Goal: Task Accomplishment & Management: Complete application form

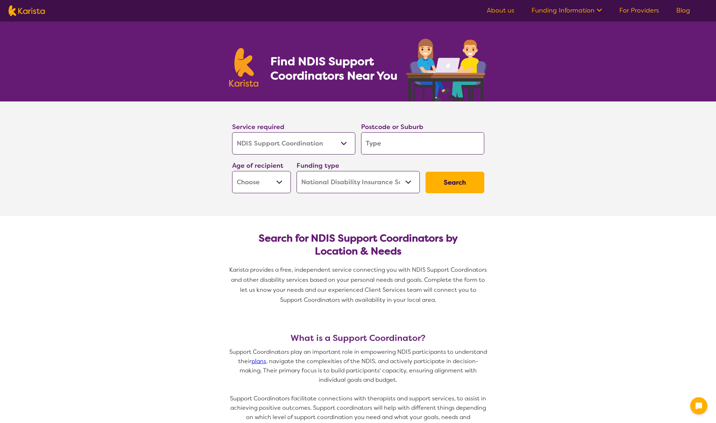
select select "NDIS Support Coordination"
select select "NDIS"
select select "NDIS Support Coordination"
select select "NDIS"
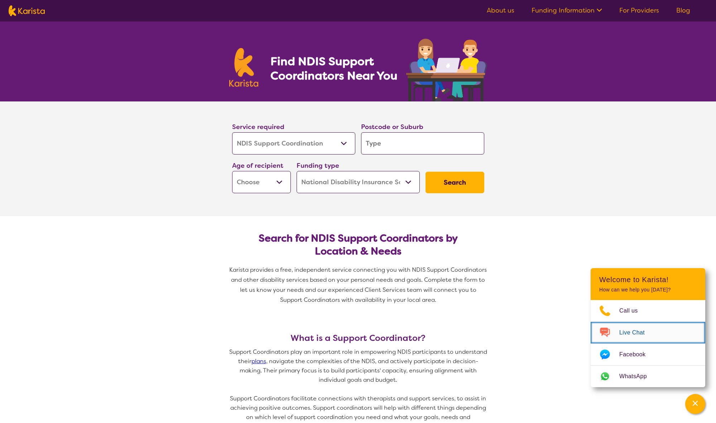
click at [634, 335] on span "Live Chat" at bounding box center [636, 332] width 34 height 11
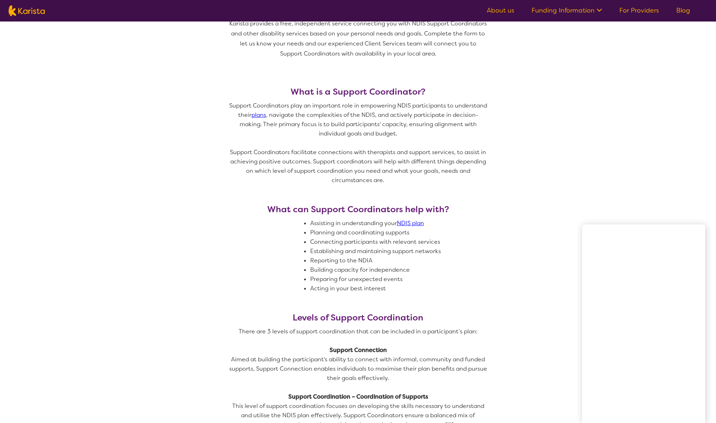
scroll to position [248, 0]
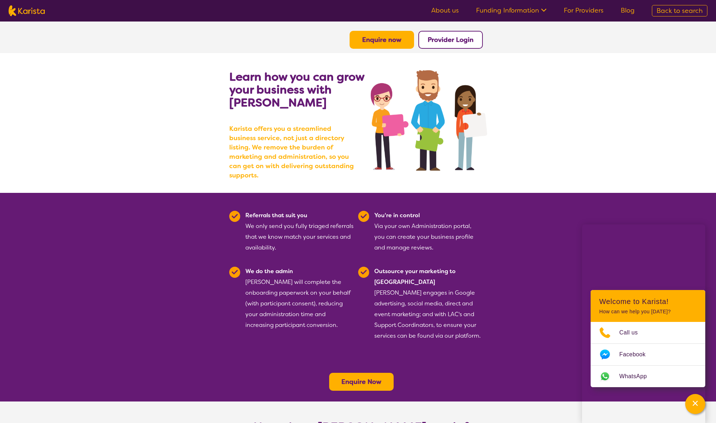
scroll to position [13, 0]
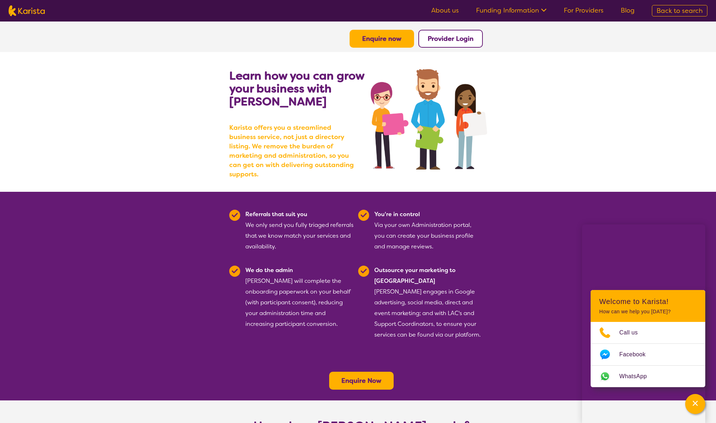
click at [378, 376] on b "Enquire Now" at bounding box center [361, 380] width 40 height 9
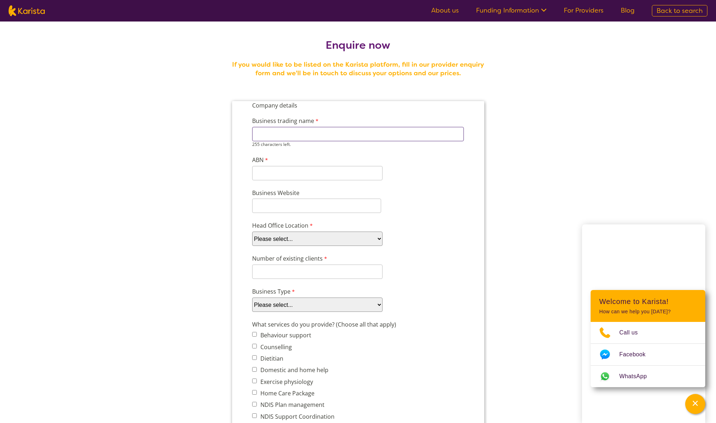
type input "p"
type input "Parkside Care Services"
click at [263, 172] on input "ABN" at bounding box center [317, 167] width 130 height 14
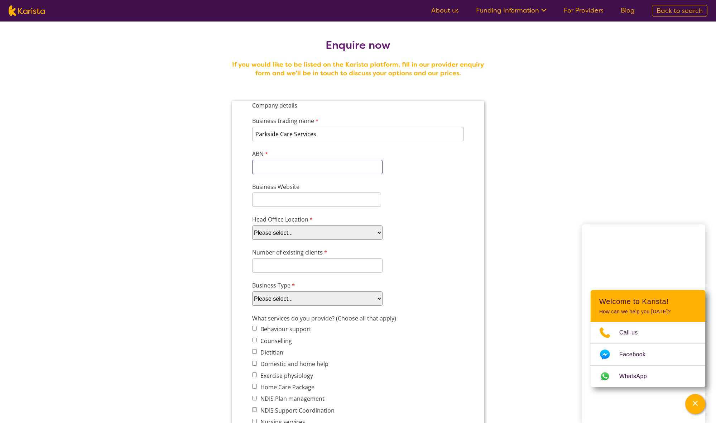
click at [286, 166] on input "ABN" at bounding box center [317, 167] width 130 height 14
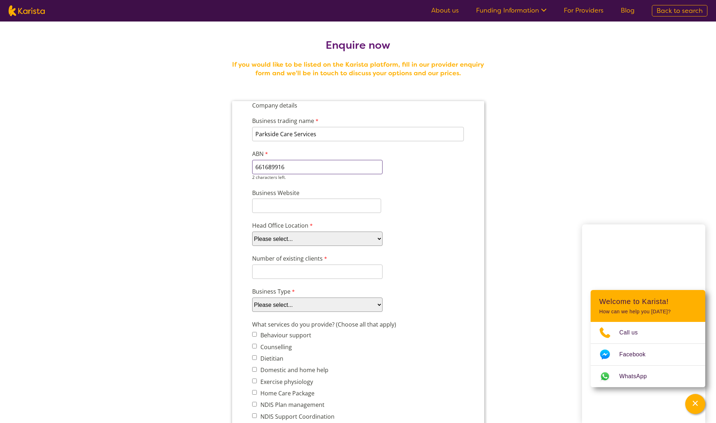
type input "661689916"
click at [452, 197] on div "Business Website" at bounding box center [358, 200] width 218 height 27
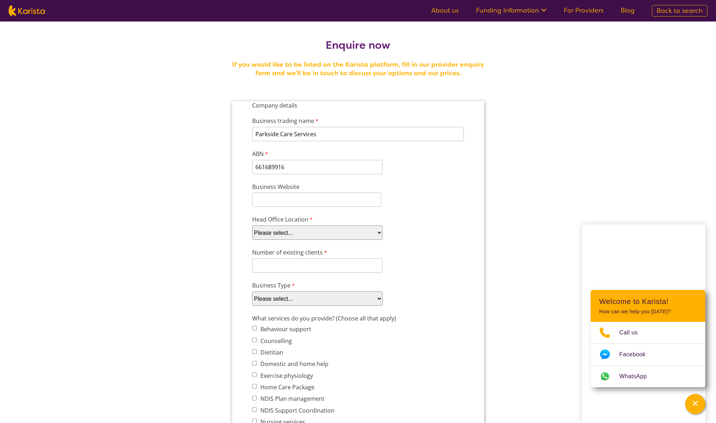
select select "tfa_101"
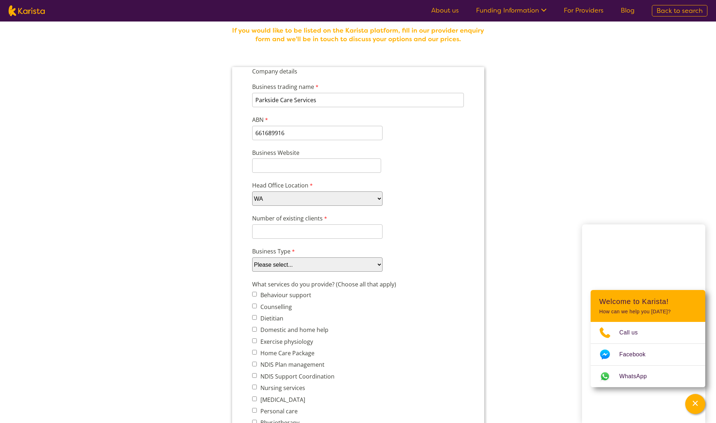
scroll to position [35, 0]
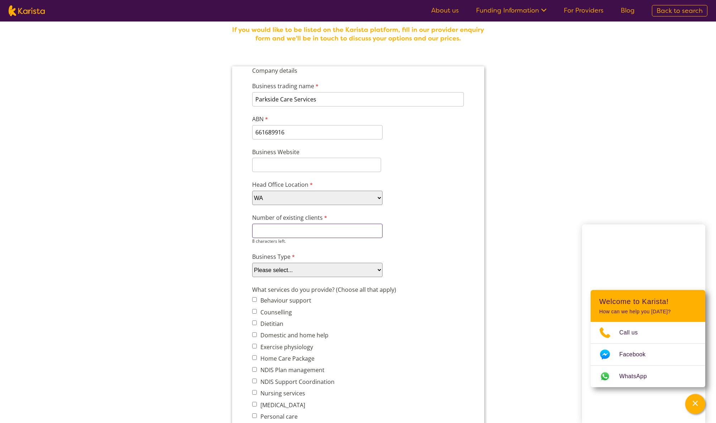
click at [298, 234] on input "Number of existing clients" at bounding box center [317, 231] width 130 height 14
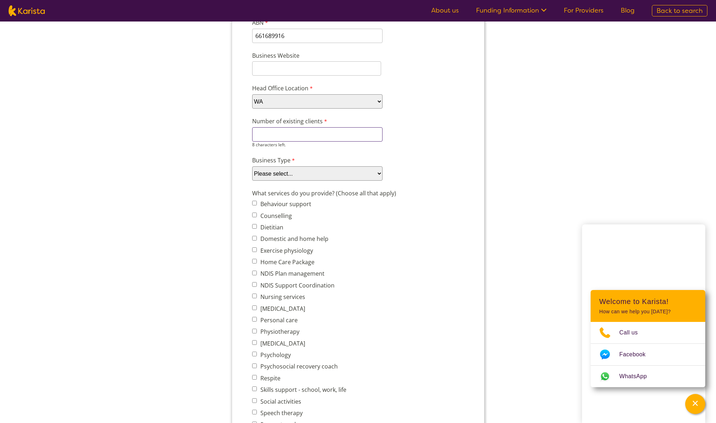
scroll to position [141, 0]
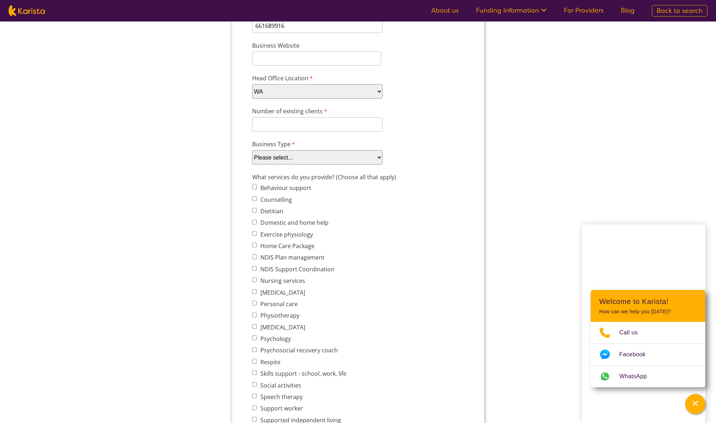
click at [320, 268] on span "Behaviour support Counselling Dietitian Domestic and home help Exercise physiol…" at bounding box center [301, 310] width 99 height 254
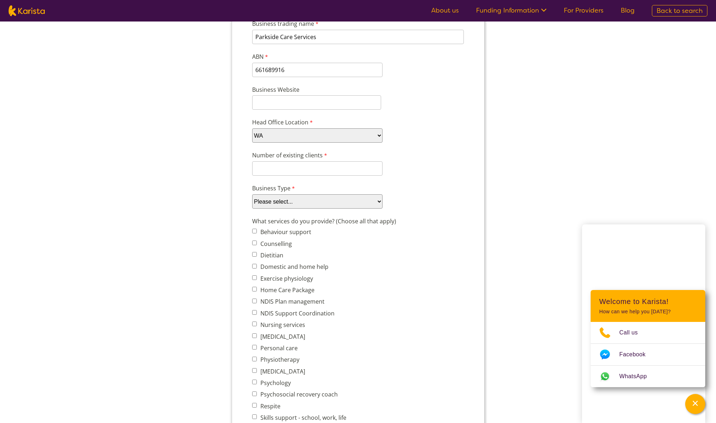
scroll to position [87, 0]
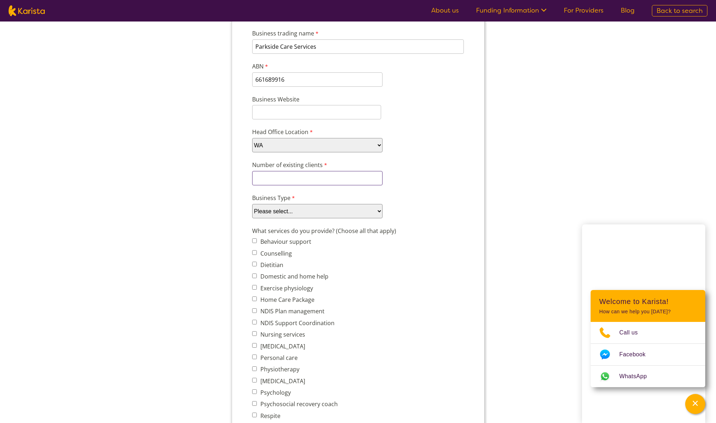
click at [273, 177] on input "Number of existing clients" at bounding box center [317, 178] width 130 height 14
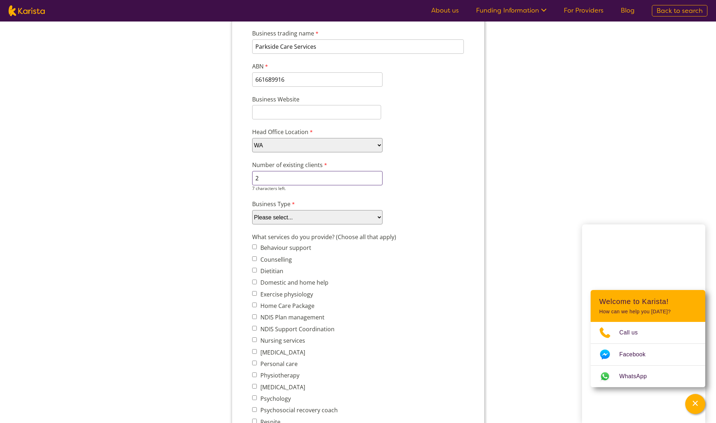
type input "2"
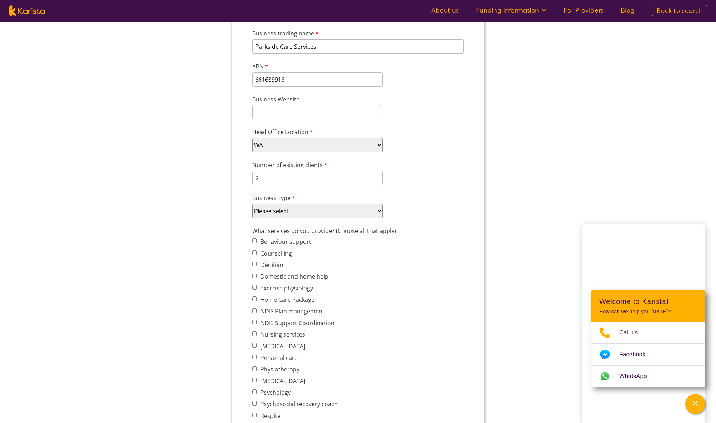
select select "tfa_87"
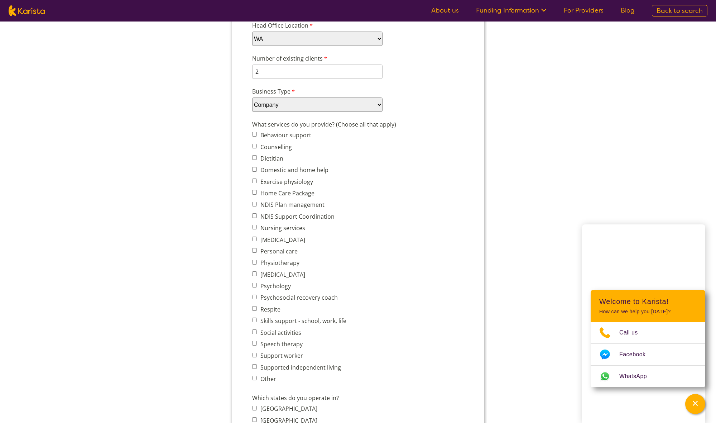
scroll to position [194, 0]
click at [299, 228] on label "Nursing services" at bounding box center [281, 228] width 47 height 8
click at [257, 228] on input "Nursing services" at bounding box center [254, 226] width 5 height 5
checkbox input "true"
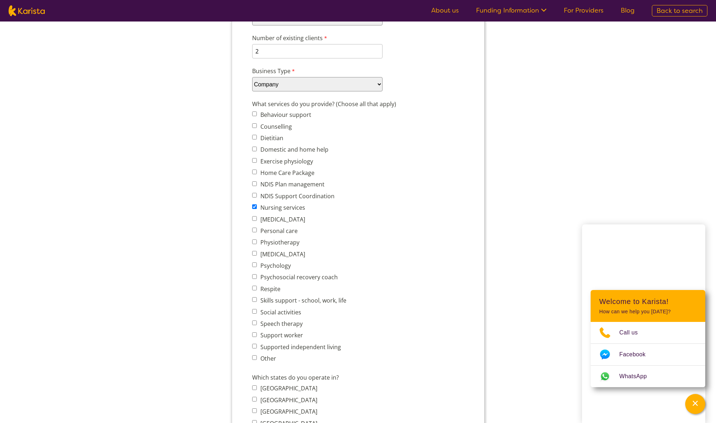
scroll to position [213, 0]
click at [304, 187] on label "NDIS Plan management" at bounding box center [291, 185] width 66 height 8
click at [257, 187] on input "NDIS Plan management" at bounding box center [254, 184] width 5 height 5
checkbox input "true"
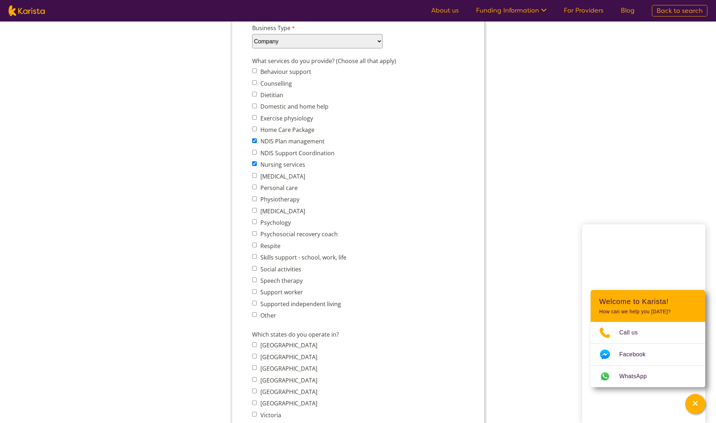
scroll to position [258, 0]
click at [273, 188] on label "Personal care" at bounding box center [277, 187] width 39 height 8
click at [257, 188] on input "Personal care" at bounding box center [254, 186] width 5 height 5
checkbox input "true"
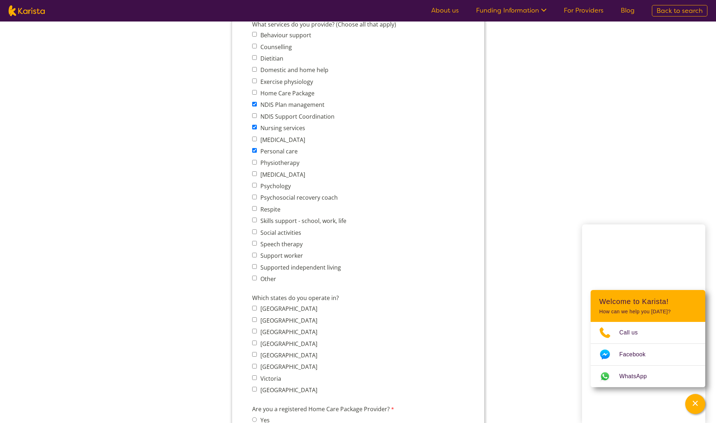
scroll to position [296, 0]
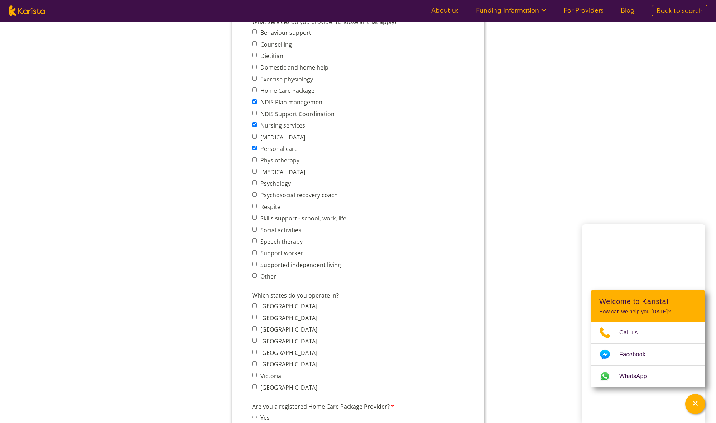
drag, startPoint x: 287, startPoint y: 253, endPoint x: 301, endPoint y: 250, distance: 14.0
click at [288, 253] on label "Support worker" at bounding box center [280, 253] width 45 height 8
click at [257, 253] on input "Support worker" at bounding box center [254, 252] width 5 height 5
checkbox input "true"
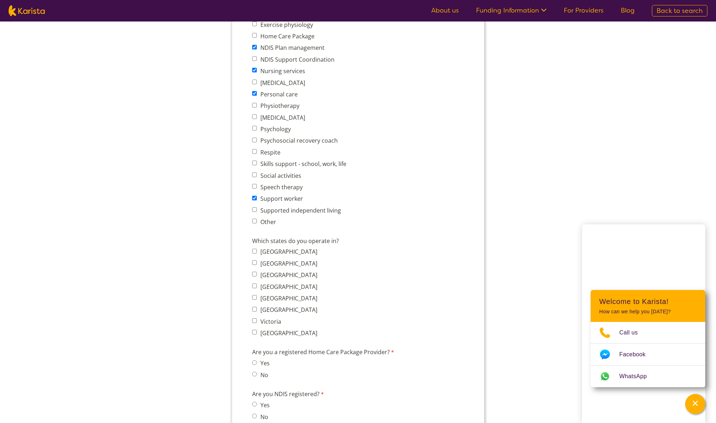
scroll to position [351, 0]
click at [292, 334] on label "Western Australia" at bounding box center [287, 333] width 59 height 8
click at [257, 334] on input "Western Australia" at bounding box center [254, 332] width 5 height 5
checkbox input "true"
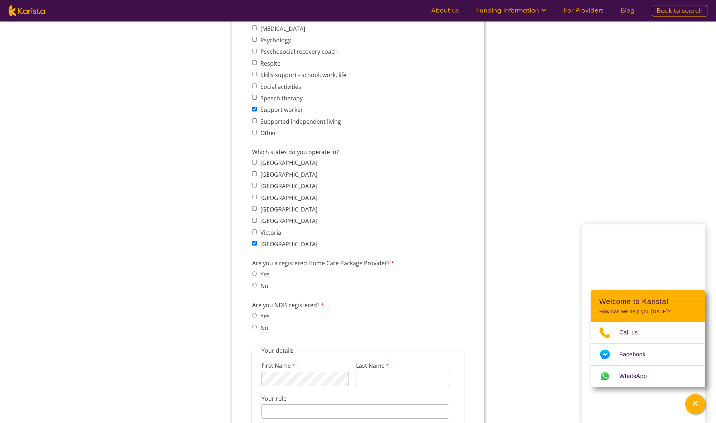
scroll to position [441, 0]
click at [260, 284] on label "No" at bounding box center [263, 285] width 10 height 8
click at [257, 284] on input "No" at bounding box center [254, 284] width 5 height 5
radio input "true"
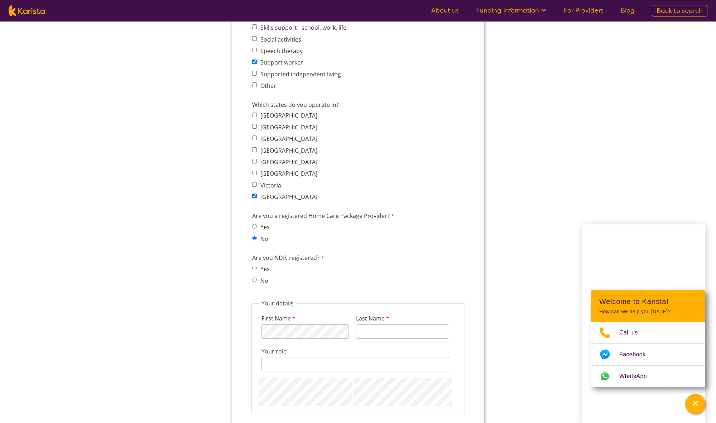
scroll to position [486, 0]
click at [262, 270] on label "Yes" at bounding box center [263, 269] width 11 height 8
click at [257, 270] on input "Yes" at bounding box center [254, 268] width 5 height 5
radio input "true"
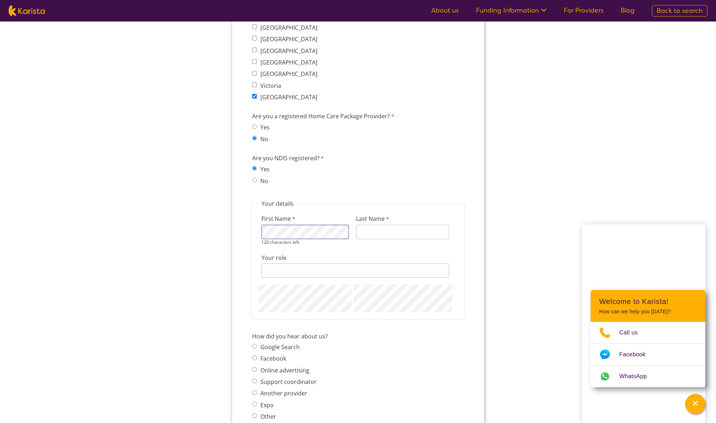
scroll to position [589, 0]
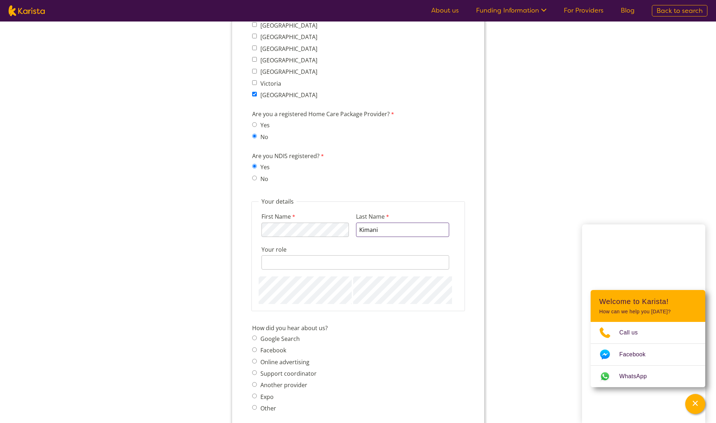
type input "Kimani"
click at [301, 266] on input "Your role" at bounding box center [355, 262] width 188 height 14
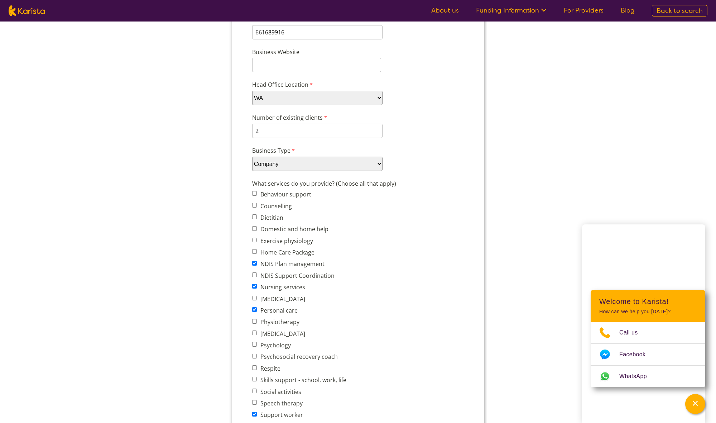
scroll to position [135, 0]
type input "Director"
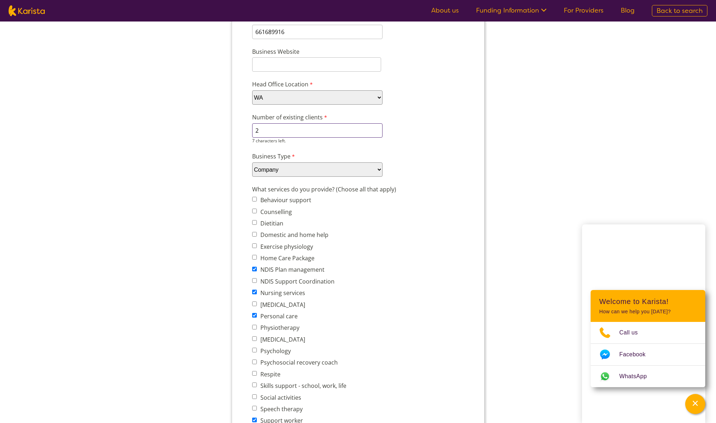
drag, startPoint x: 261, startPoint y: 131, endPoint x: 265, endPoint y: 130, distance: 4.7
click at [261, 131] on input "2" at bounding box center [317, 130] width 130 height 14
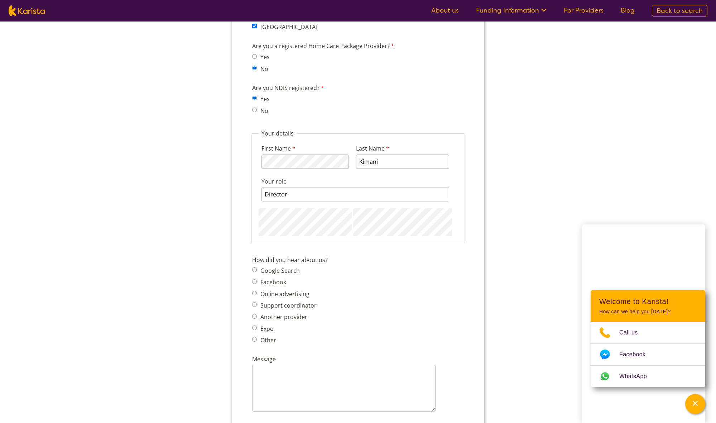
scroll to position [667, 0]
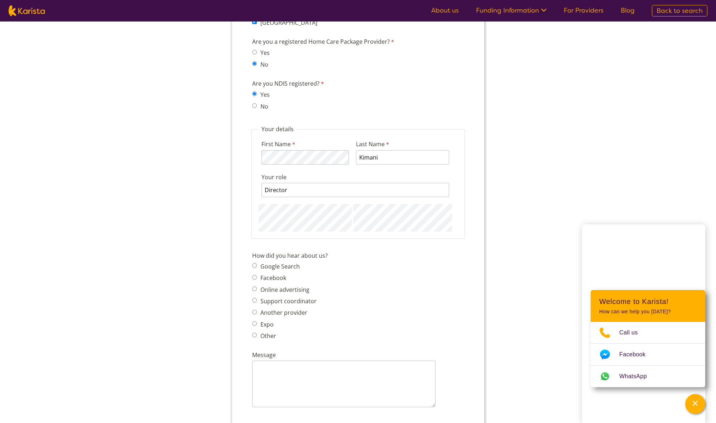
type input "0"
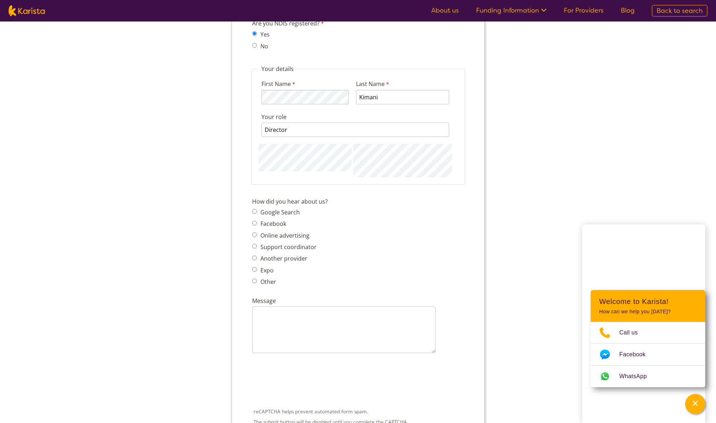
scroll to position [722, 0]
click at [291, 236] on span "Google Search Facebook Online advertising Support coordinator Another provider …" at bounding box center [286, 246] width 69 height 80
click at [293, 231] on label "Online advertising" at bounding box center [283, 228] width 51 height 8
click at [257, 230] on input "Online advertising" at bounding box center [254, 227] width 5 height 5
radio input "true"
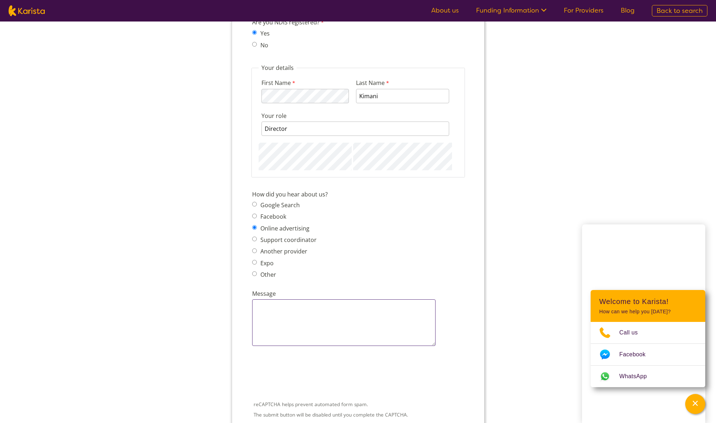
click at [288, 321] on textarea "Message" at bounding box center [343, 322] width 183 height 47
click at [304, 317] on textarea "We supply staff mainly to nursing homes for the last two years,racently got reg…" at bounding box center [343, 322] width 183 height 47
click at [277, 317] on textarea "We supply staff mainly to nursing homes for the last two years,racently got NDI…" at bounding box center [343, 322] width 183 height 47
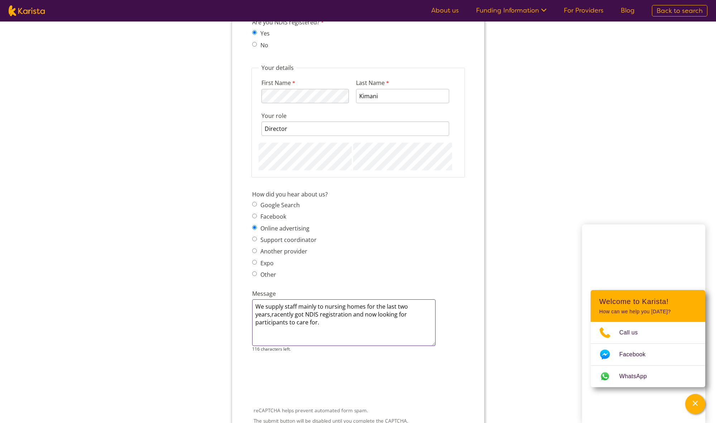
click at [272, 315] on textarea "We supply staff mainly to nursing homes for the last two years,racently got NDI…" at bounding box center [343, 322] width 183 height 47
click at [284, 317] on textarea "We supply staff mainly to nursing homes for the last two years, racently got ND…" at bounding box center [343, 322] width 183 height 47
click at [284, 315] on textarea "We supply staff mainly to nursing homes for the last two years, racently got ND…" at bounding box center [343, 322] width 183 height 47
click at [279, 316] on textarea "We supply staff mainly to nursing homes for the last two years, racently got ND…" at bounding box center [343, 322] width 183 height 47
click at [322, 324] on textarea "We supply staff mainly to nursing homes for the last two years, recently got ND…" at bounding box center [343, 322] width 183 height 47
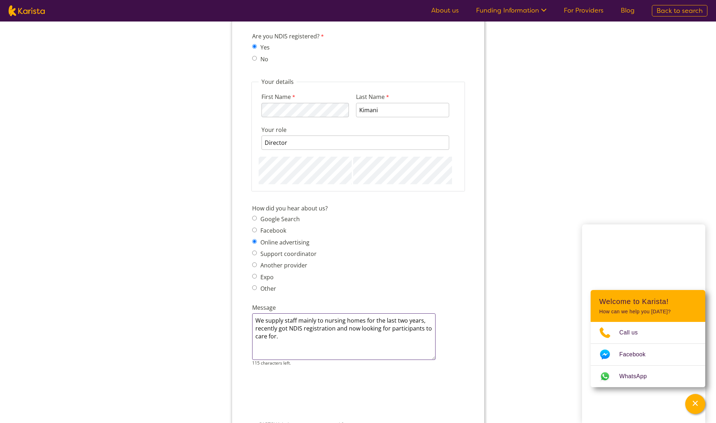
scroll to position [712, 0]
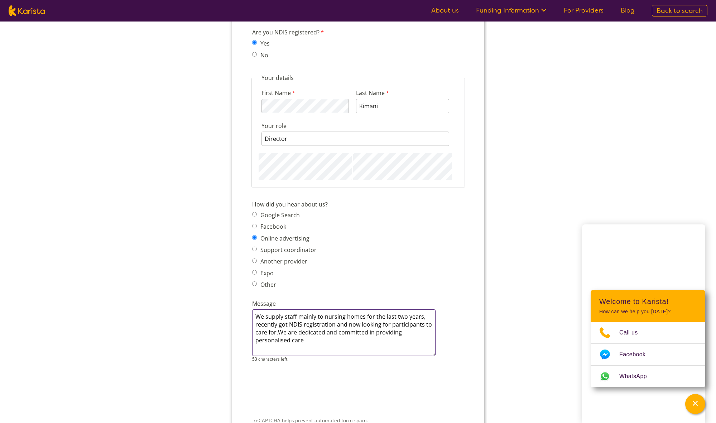
click at [283, 341] on textarea "We supply staff mainly to nursing homes for the last two years, recently got ND…" at bounding box center [343, 332] width 183 height 47
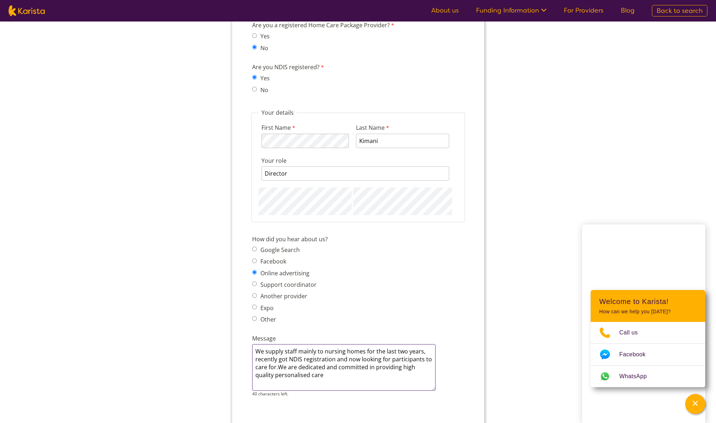
scroll to position [674, 0]
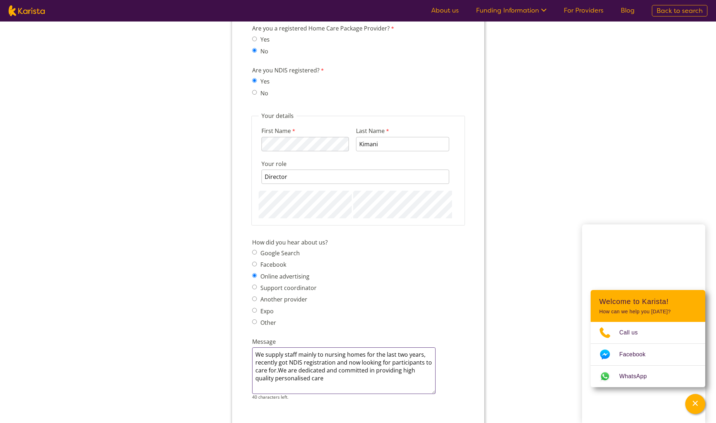
click at [368, 377] on textarea "We supply staff mainly to nursing homes for the last two years, recently got ND…" at bounding box center [343, 370] width 183 height 47
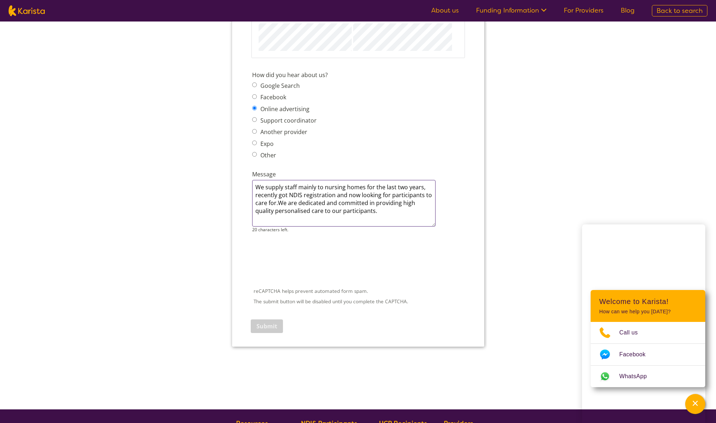
scroll to position [844, 0]
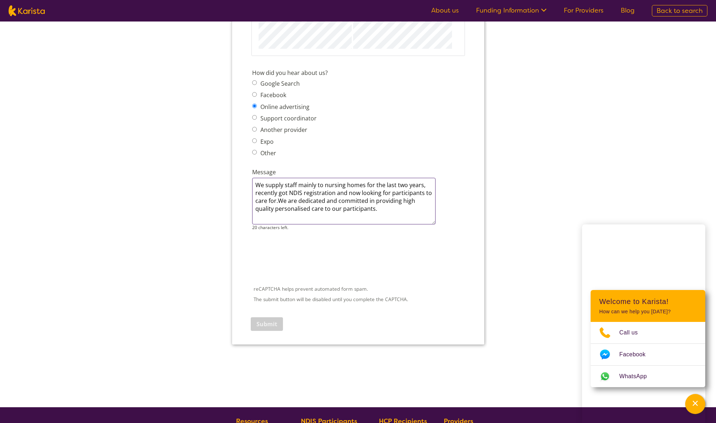
type textarea "We supply staff mainly to nursing homes for the last two years, recently got ND…"
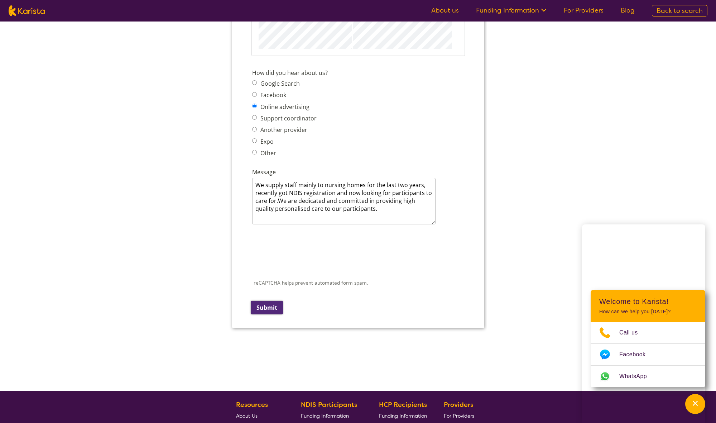
click at [272, 310] on input "Submit" at bounding box center [266, 308] width 32 height 14
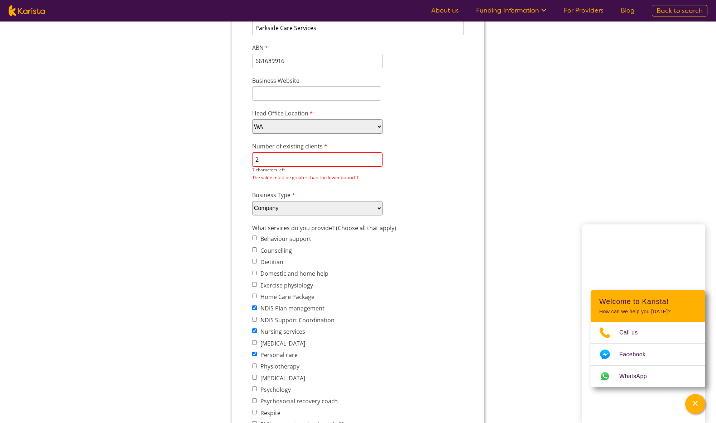
scroll to position [106, 0]
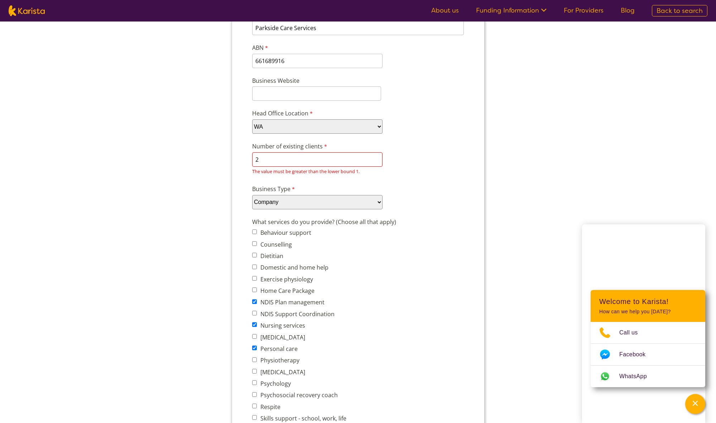
click at [447, 284] on div "What services do you provide? (Choose all that apply) Behaviour support Counsel…" at bounding box center [358, 350] width 218 height 268
click at [420, 276] on div "What services do you provide? (Choose all that apply) Behaviour support Counsel…" at bounding box center [358, 350] width 218 height 268
click at [336, 156] on input "2" at bounding box center [317, 159] width 130 height 14
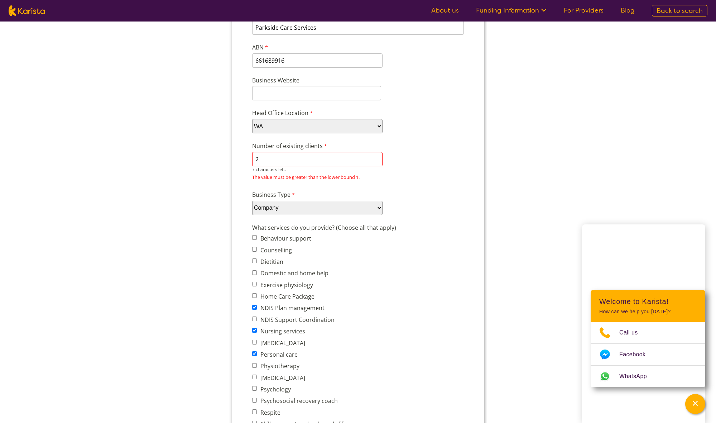
scroll to position [106, 0]
type input "2"
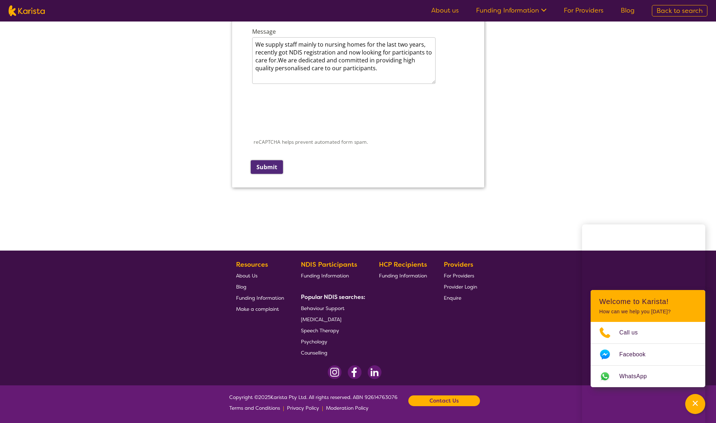
click at [267, 167] on input "Submit" at bounding box center [266, 167] width 32 height 14
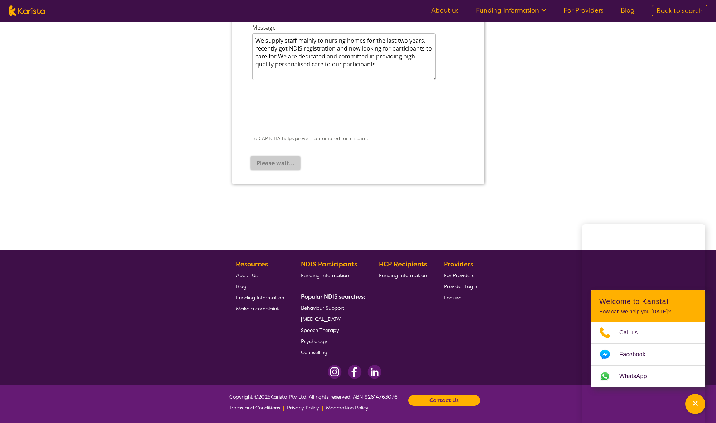
scroll to position [984, 0]
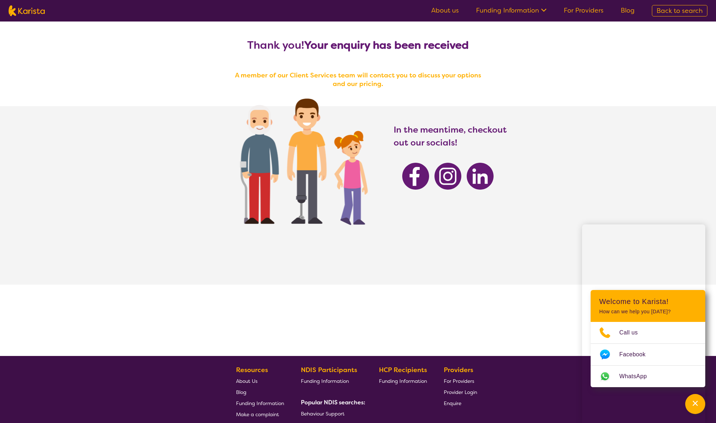
click at [643, 211] on section "In the meantime, checkout out our socials!" at bounding box center [358, 195] width 716 height 178
click at [592, 12] on link "For Providers" at bounding box center [584, 10] width 40 height 9
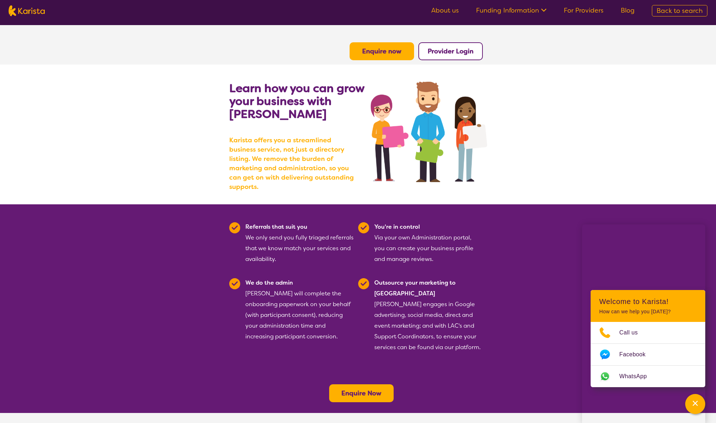
click at [592, 12] on link "For Providers" at bounding box center [584, 10] width 40 height 9
click at [599, 11] on link "For Providers" at bounding box center [584, 10] width 40 height 9
click at [445, 10] on link "About us" at bounding box center [445, 10] width 28 height 9
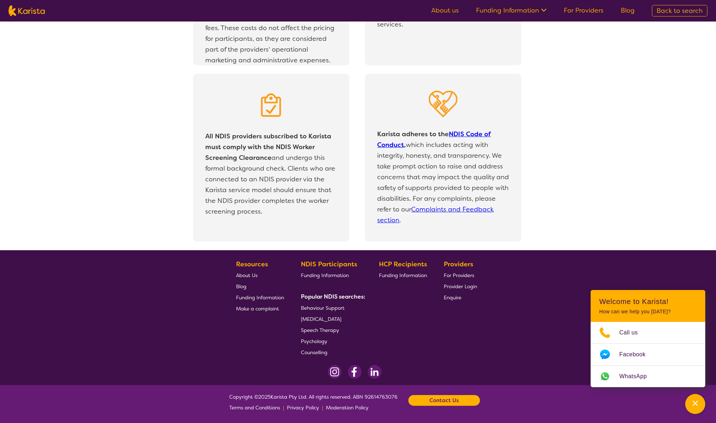
scroll to position [1433, 0]
